Goal: Register for event/course

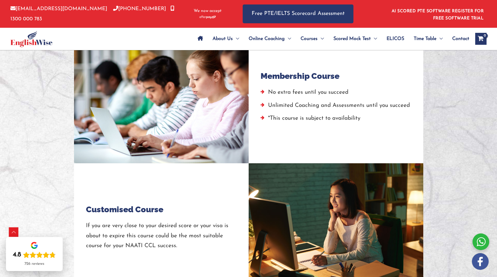
scroll to position [664, 0]
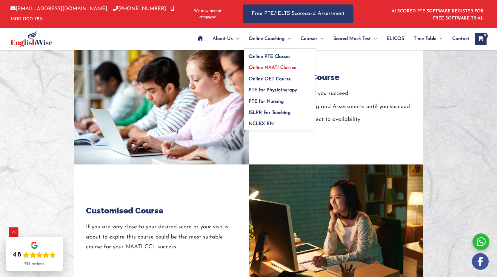
click at [259, 68] on span "Online NAATI Classes" at bounding box center [272, 67] width 47 height 5
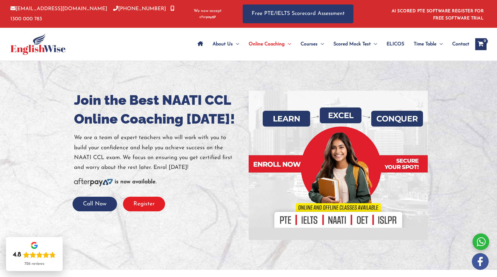
click at [144, 203] on button "Register" at bounding box center [144, 204] width 42 height 15
